Goal: Go to known website: Access a specific website the user already knows

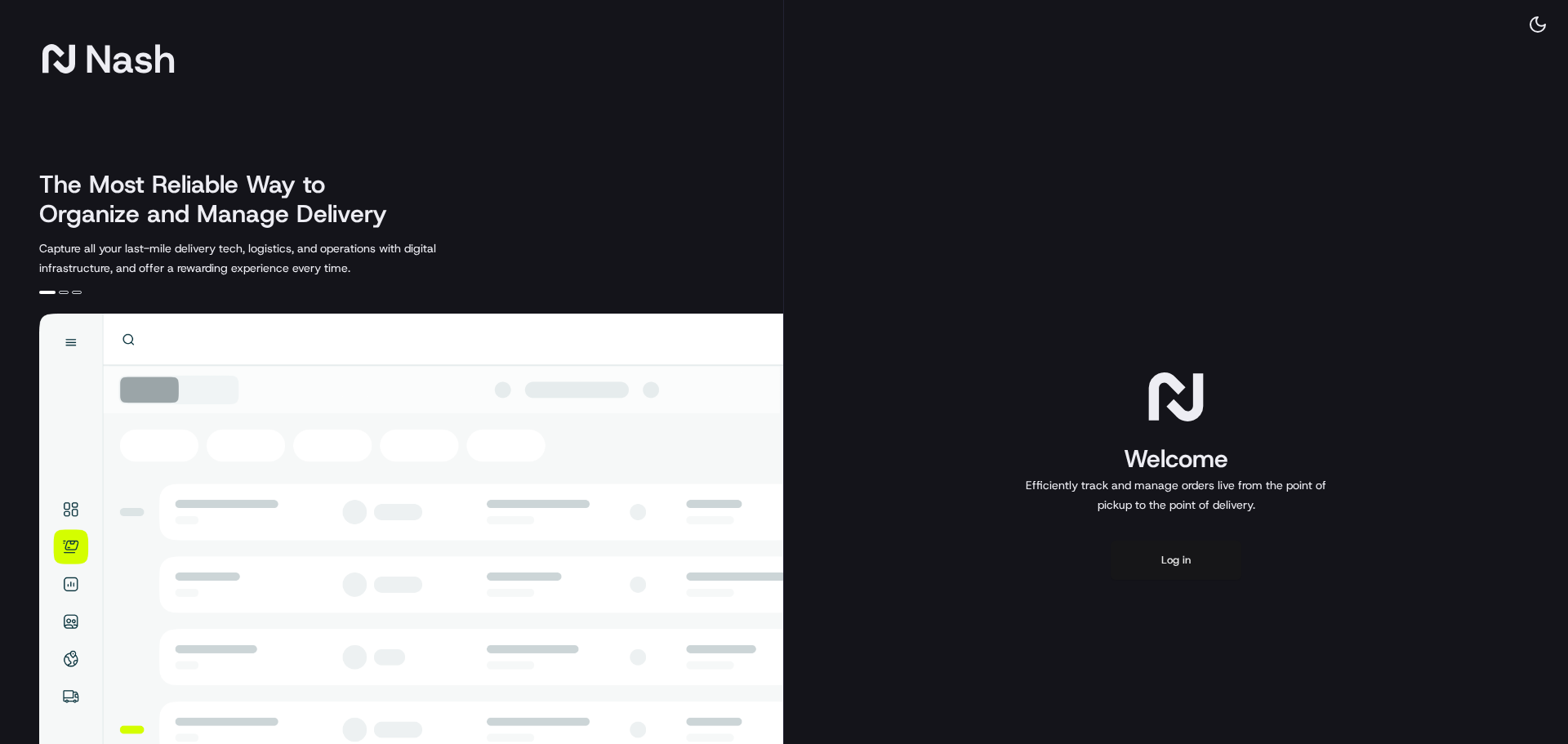
click at [1217, 560] on button "Log in" at bounding box center [1176, 559] width 130 height 39
